Goal: Navigation & Orientation: Find specific page/section

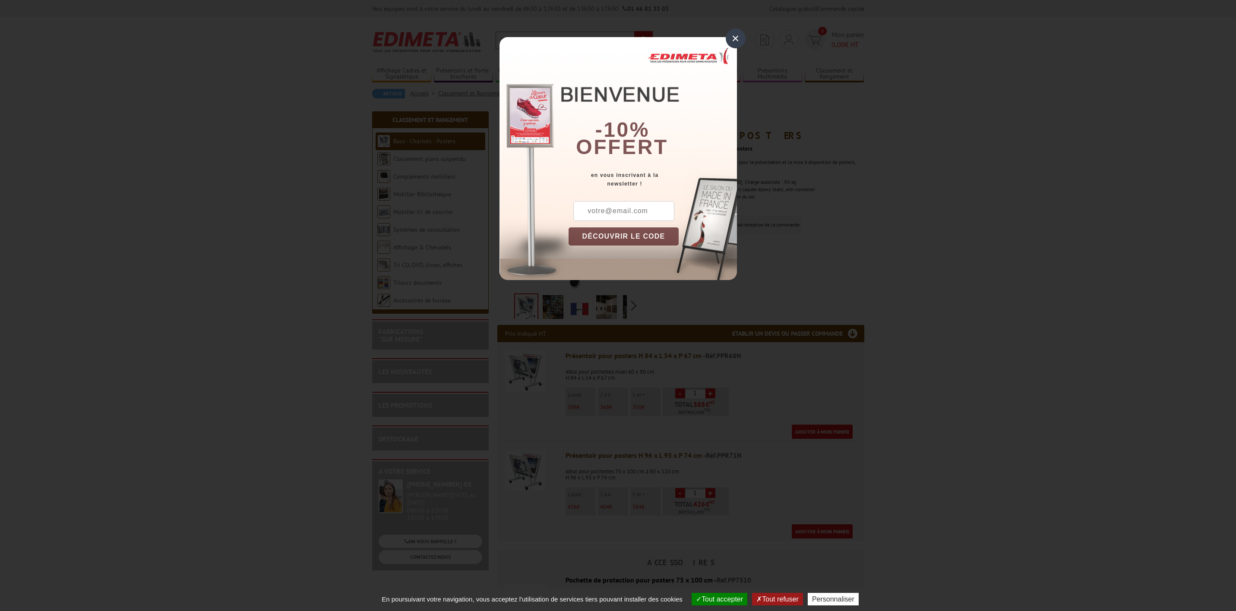
click at [737, 35] on div "×" at bounding box center [736, 38] width 20 height 20
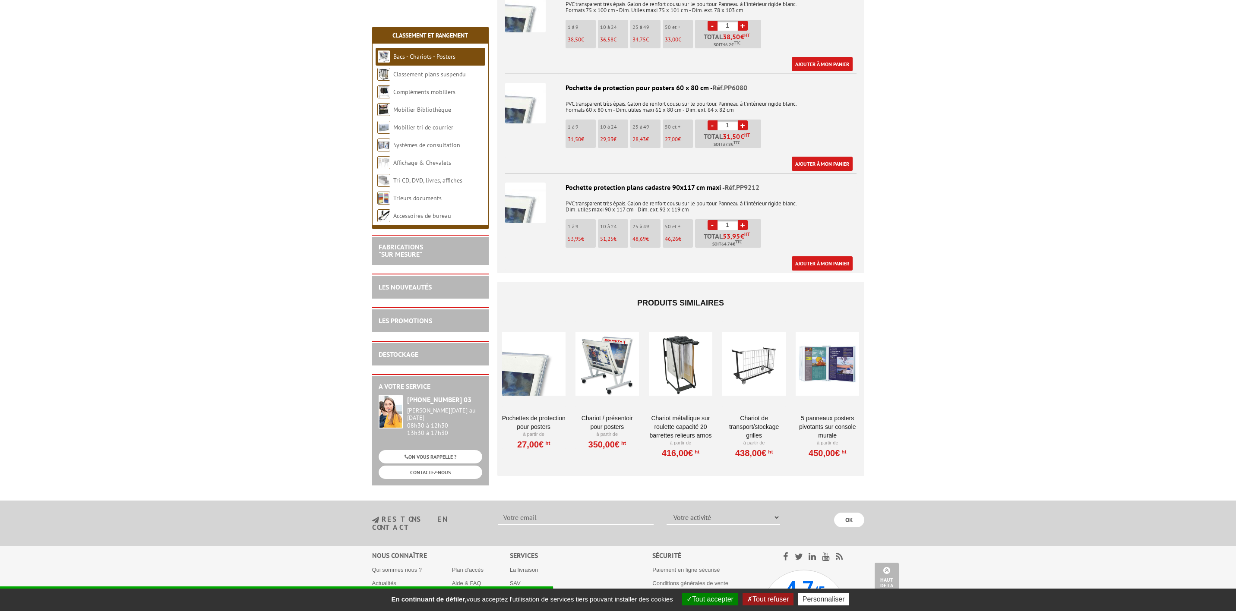
scroll to position [589, 0]
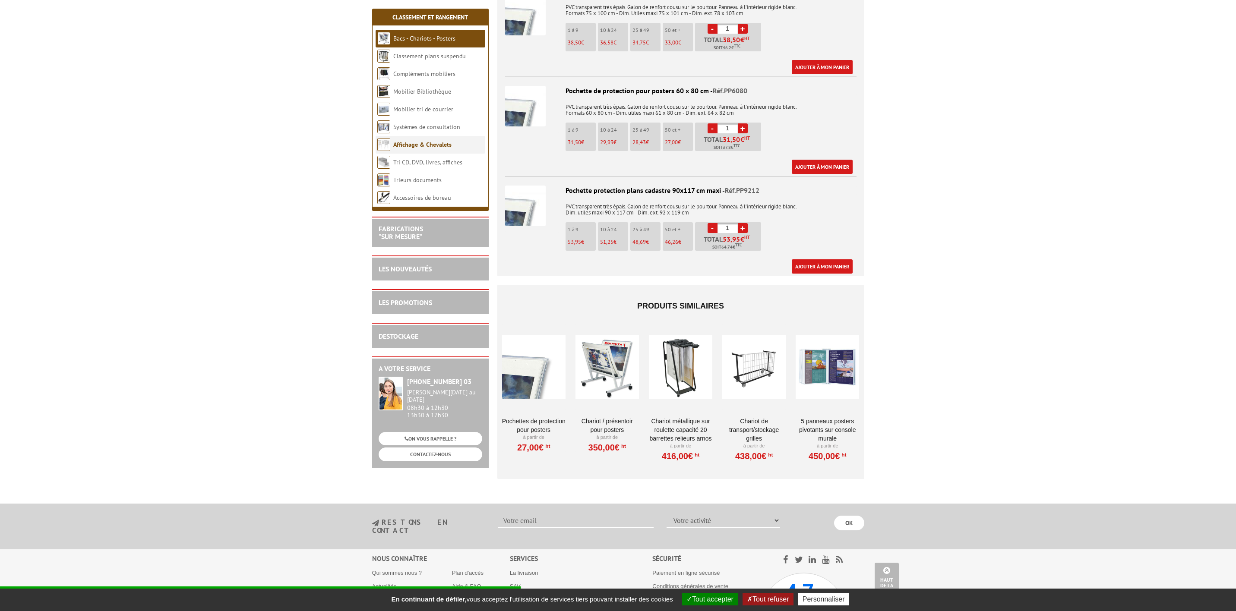
click at [414, 141] on link "Affichage & Chevalets" at bounding box center [422, 145] width 58 height 8
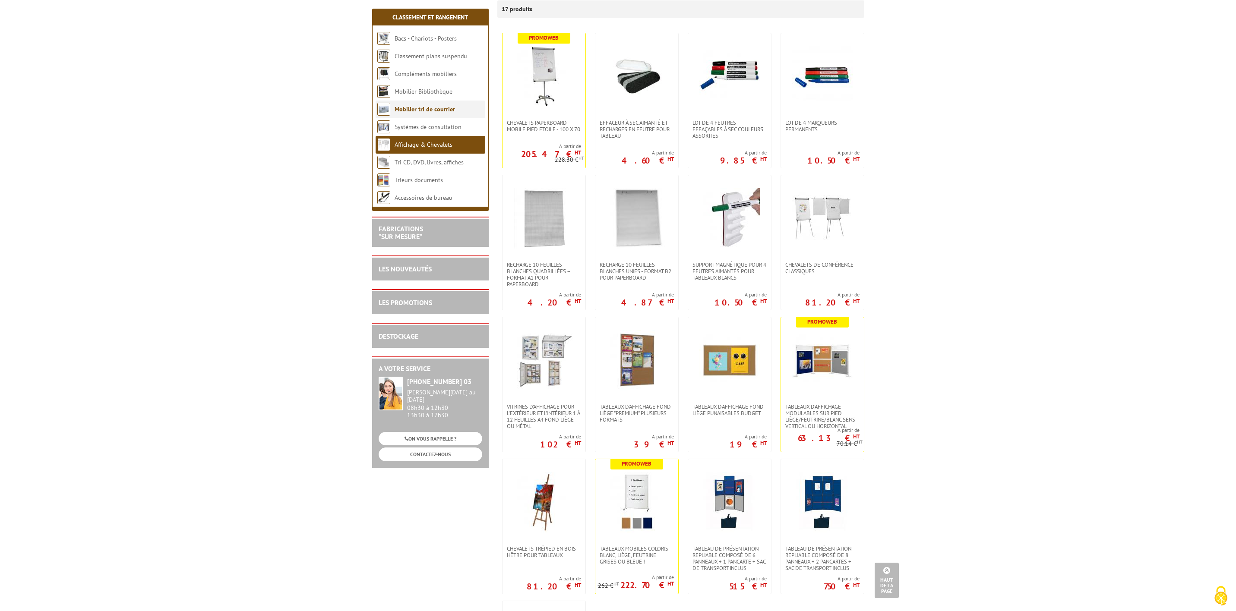
scroll to position [158, 0]
click at [434, 56] on link "Classement plans suspendu" at bounding box center [431, 56] width 73 height 8
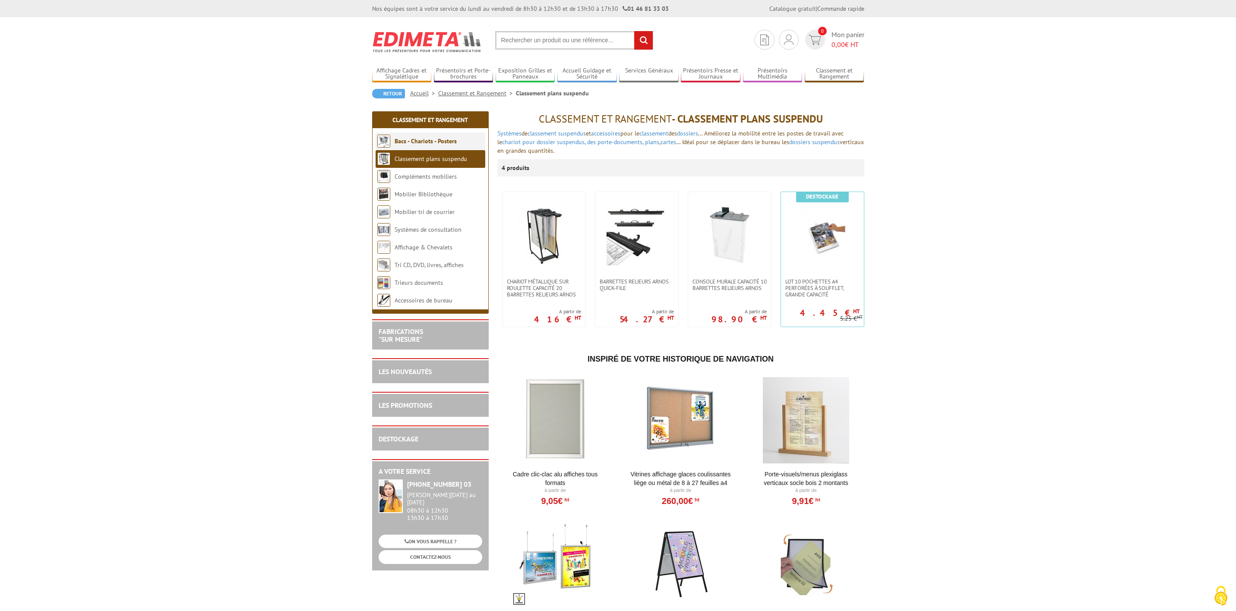
click at [434, 143] on link "Bacs - Chariots - Posters" at bounding box center [426, 141] width 62 height 8
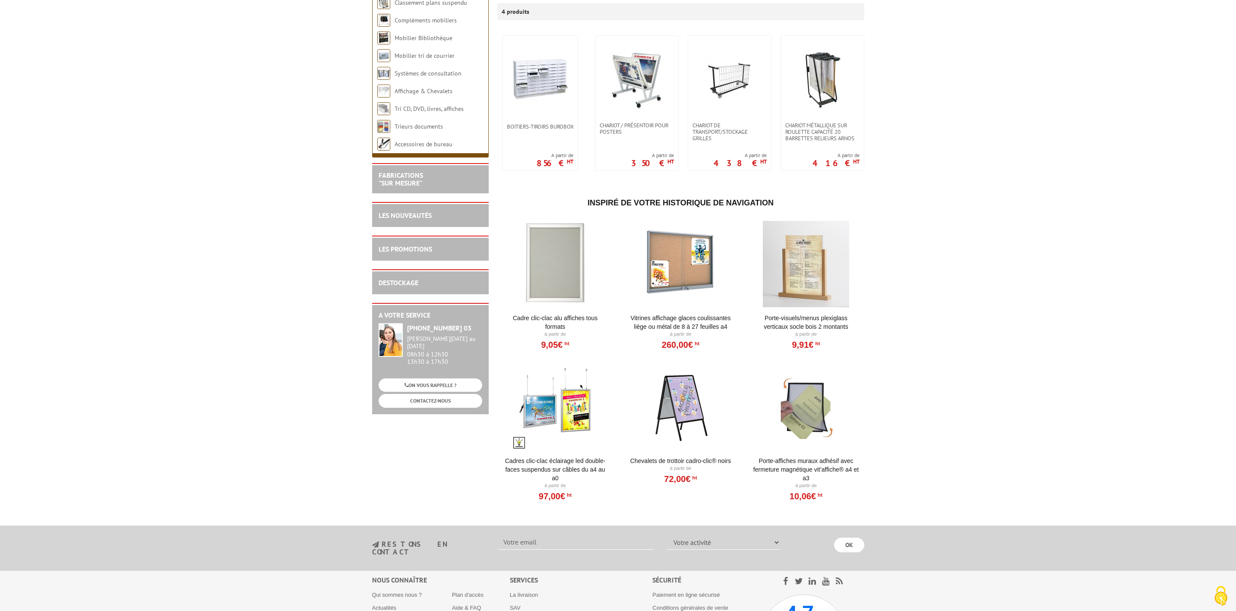
scroll to position [158, 0]
